Goal: Task Accomplishment & Management: Manage account settings

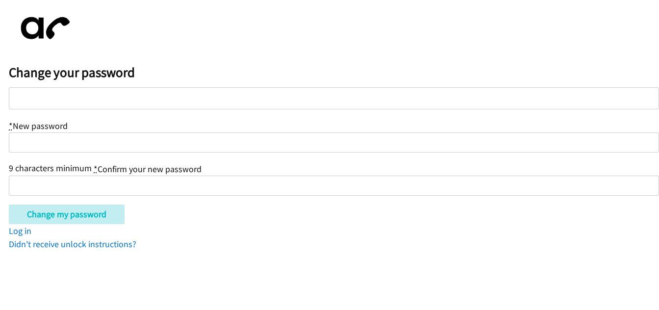
click at [205, 200] on form "* New password 9 characters minimum * Confirm your new password Change my passw…" at bounding box center [334, 155] width 650 height 137
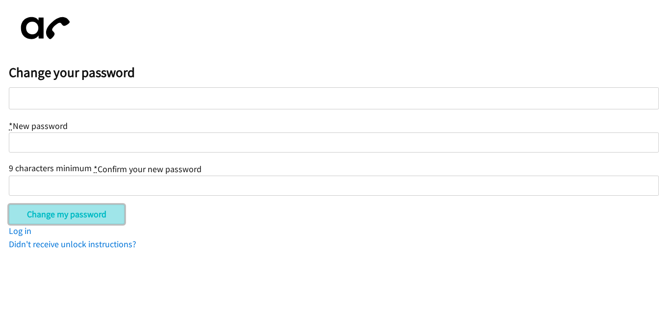
click at [91, 210] on input "Change my password" at bounding box center [67, 214] width 116 height 20
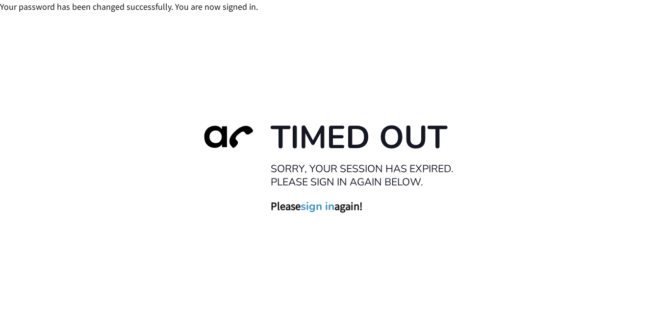
click at [325, 208] on link "sign in" at bounding box center [317, 207] width 34 height 14
click at [467, 13] on div "You are already signed in." at bounding box center [329, 6] width 659 height 13
click at [533, 61] on div "Timed Out Sorry, your session has expired. Please sign in again below. Please s…" at bounding box center [329, 168] width 659 height 310
click at [321, 206] on link "sign in" at bounding box center [317, 207] width 34 height 14
